Goal: Information Seeking & Learning: Learn about a topic

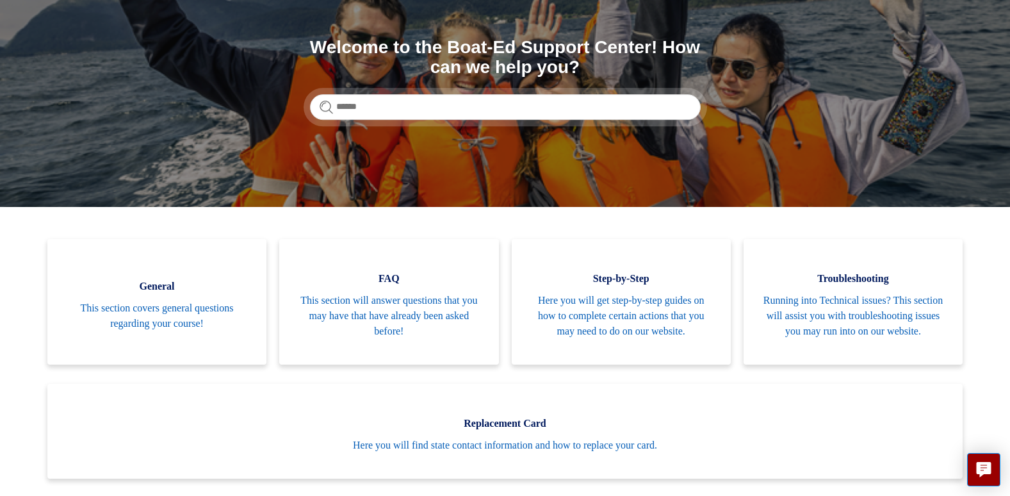
scroll to position [179, 0]
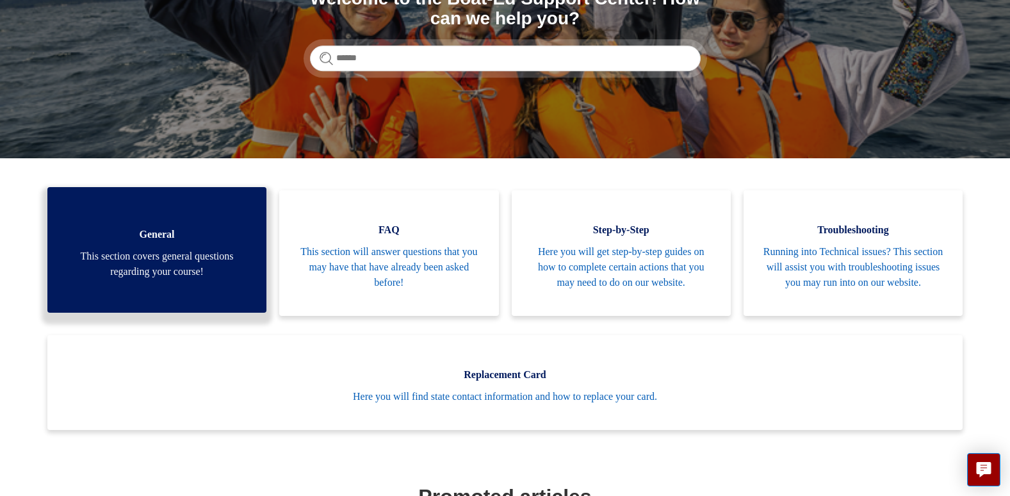
click at [132, 293] on link "General This section covers general questions regarding your course!" at bounding box center [156, 250] width 219 height 126
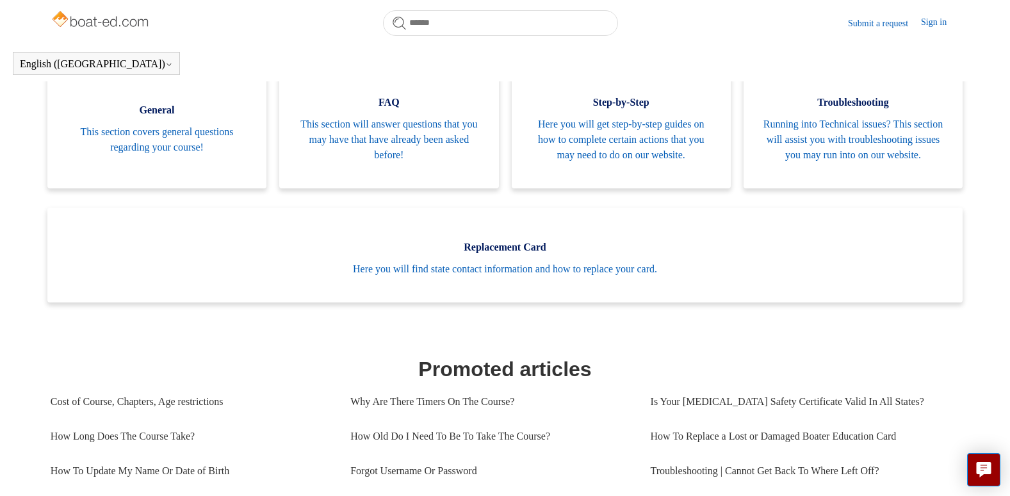
scroll to position [258, 0]
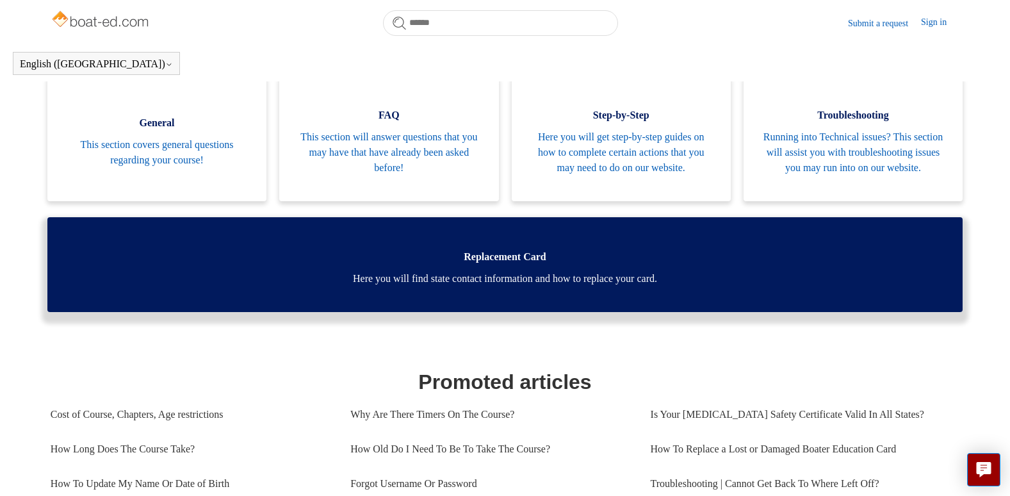
click at [543, 286] on span "Here you will find state contact information and how to replace your card." at bounding box center [505, 278] width 877 height 15
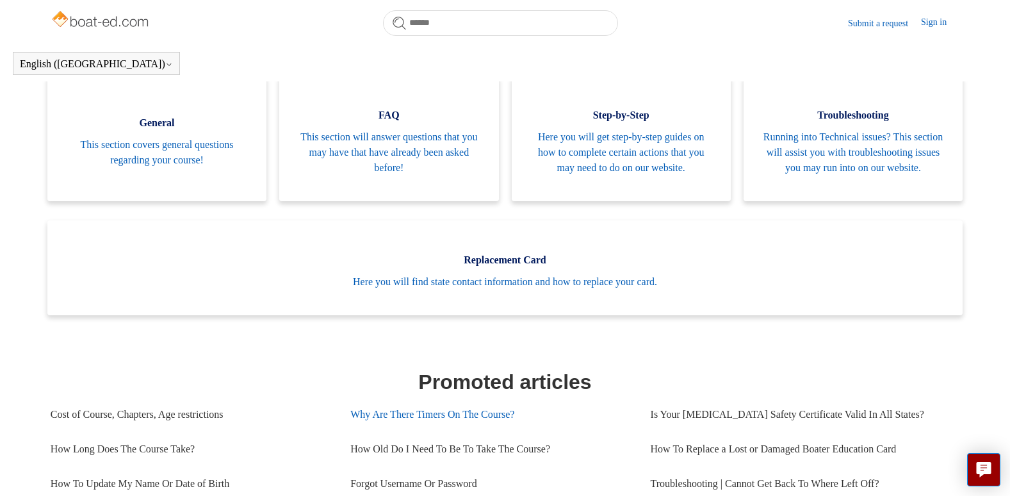
click at [416, 430] on link "Why Are There Timers On The Course?" at bounding box center [490, 414] width 280 height 35
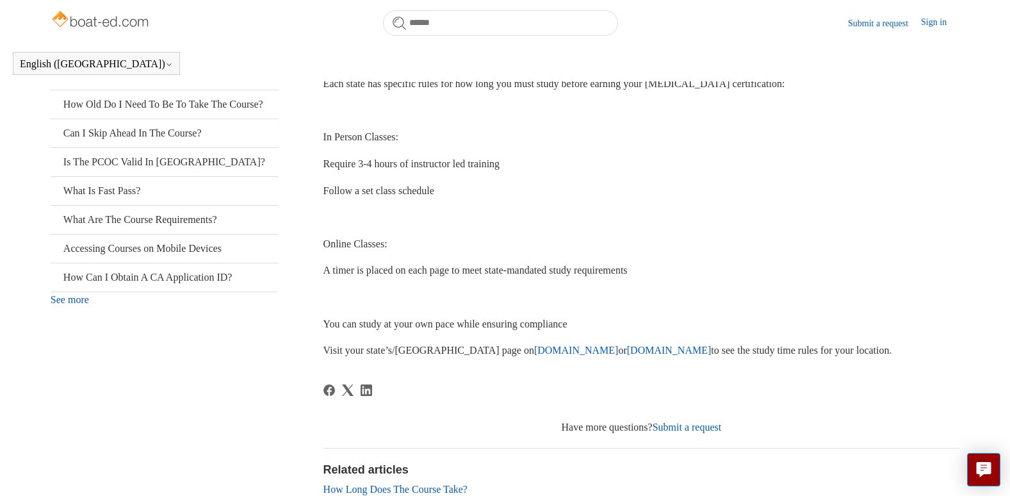
scroll to position [271, 0]
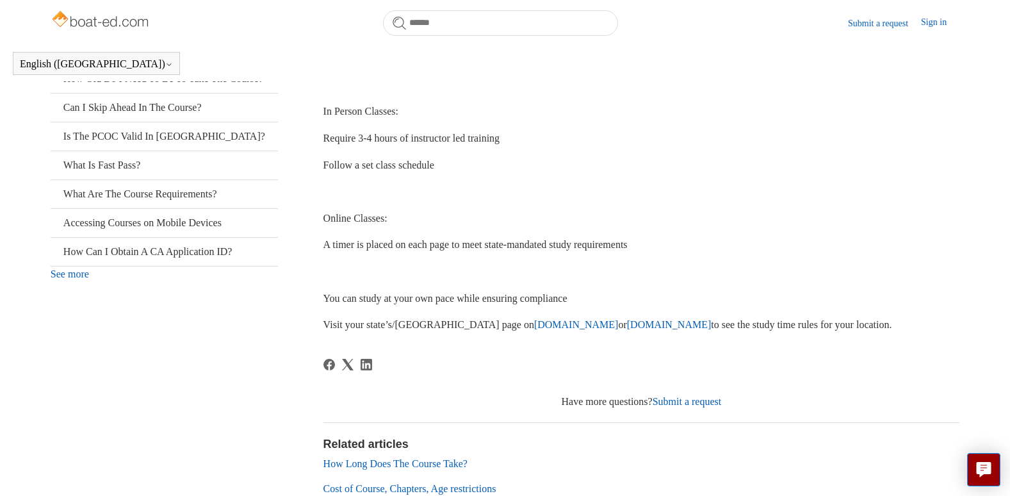
click at [699, 399] on link "Submit a request" at bounding box center [686, 401] width 69 height 11
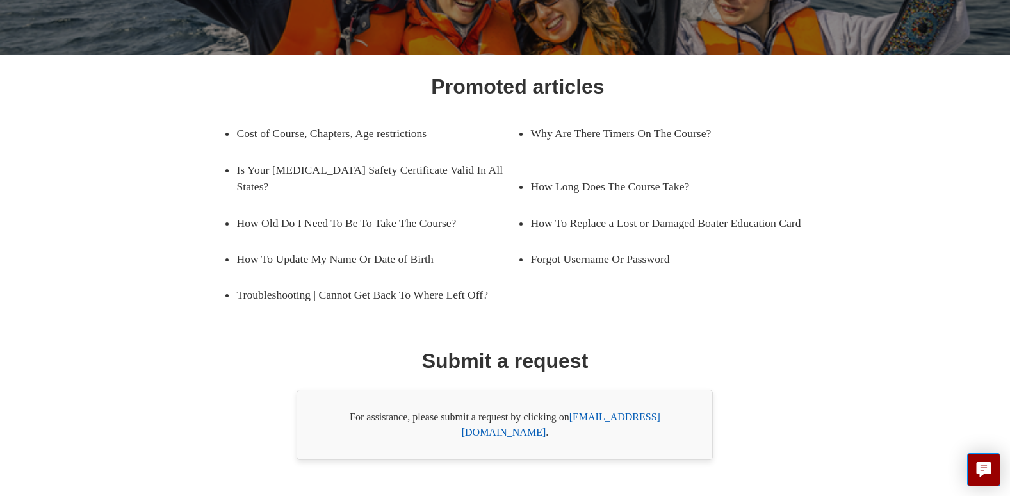
scroll to position [143, 0]
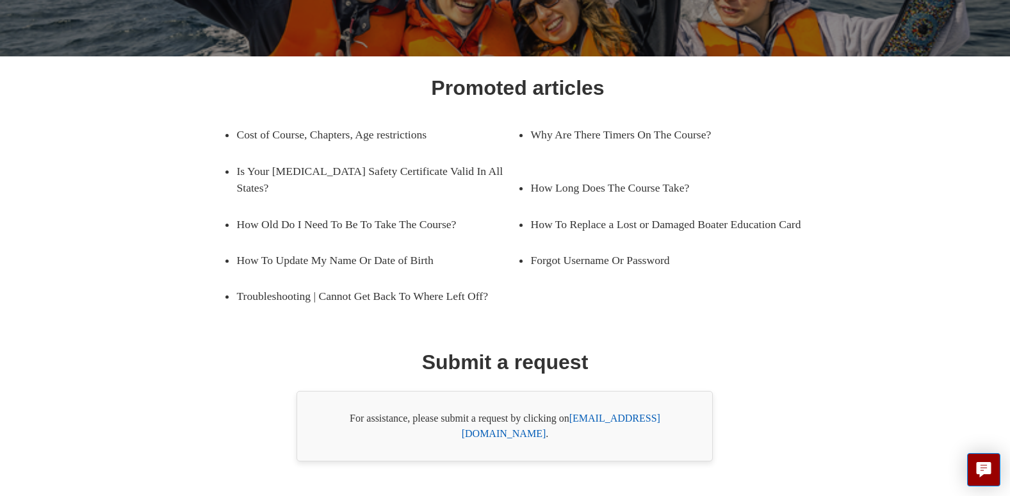
click at [602, 419] on link "support@boat-ed.com" at bounding box center [561, 425] width 198 height 26
click at [603, 417] on link "support@boat-ed.com" at bounding box center [561, 425] width 198 height 26
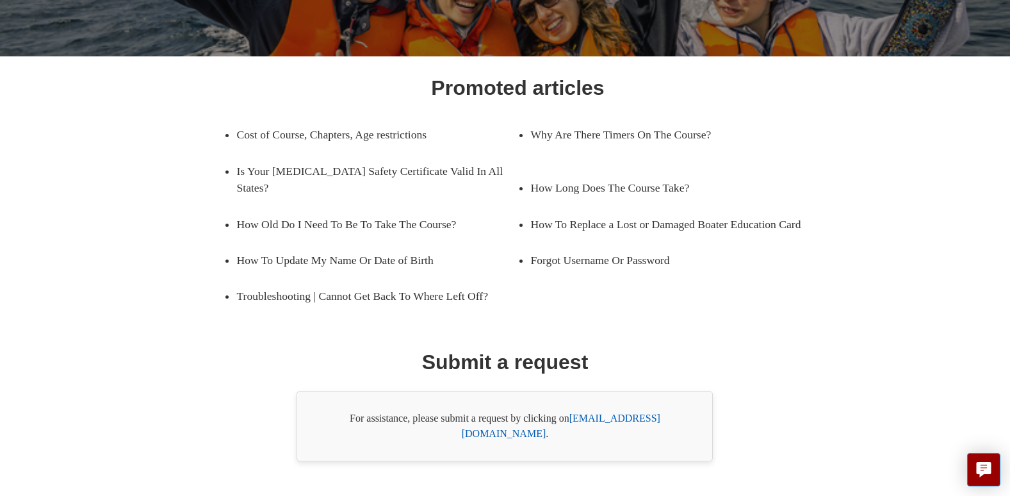
click at [603, 417] on link "support@boat-ed.com" at bounding box center [561, 425] width 198 height 26
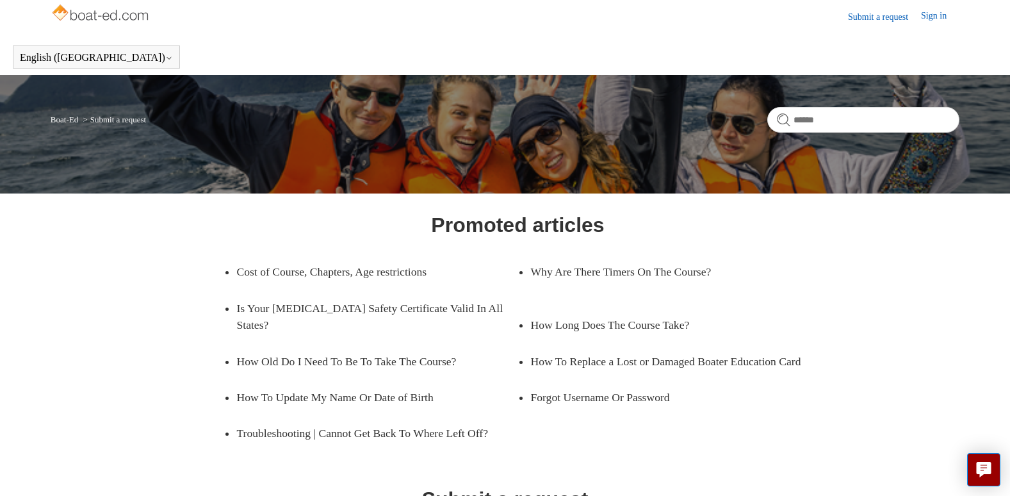
scroll to position [5, 0]
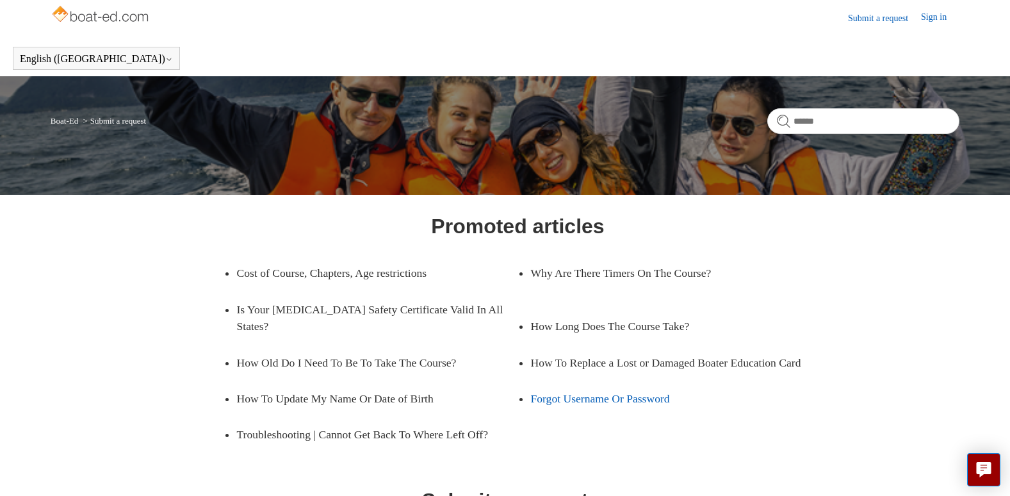
click at [594, 401] on link "Forgot Username Or Password" at bounding box center [661, 398] width 262 height 36
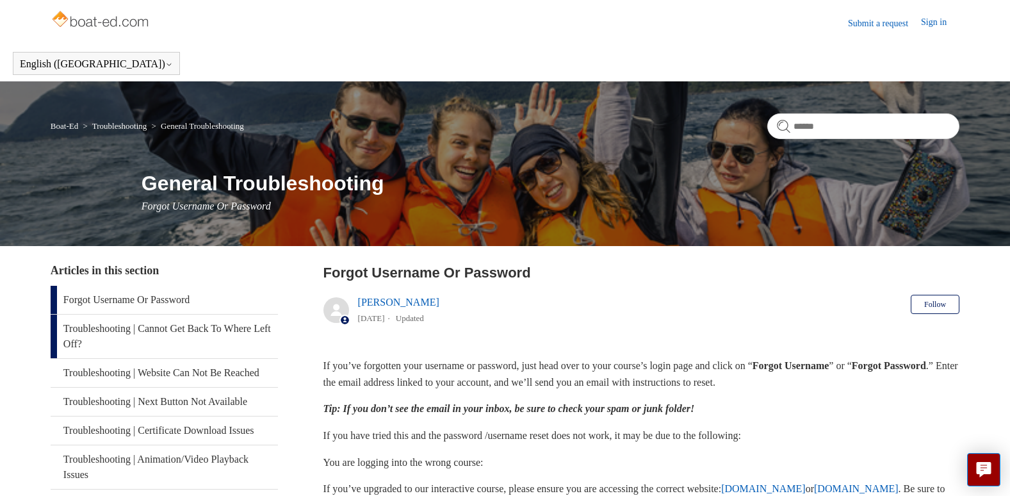
click at [182, 330] on link "Troubleshooting | Cannot Get Back To Where Left Off?" at bounding box center [164, 336] width 227 height 44
